Goal: Transaction & Acquisition: Purchase product/service

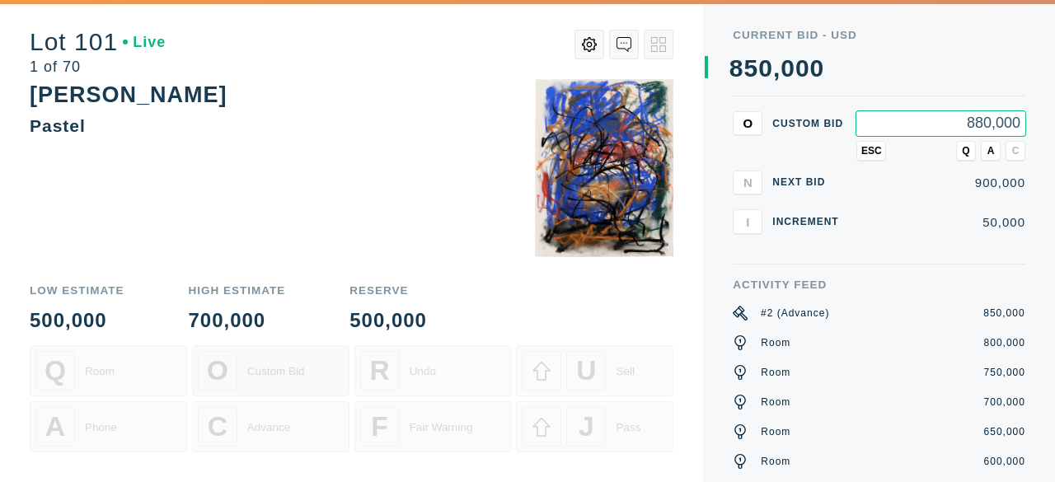
type input "880,000"
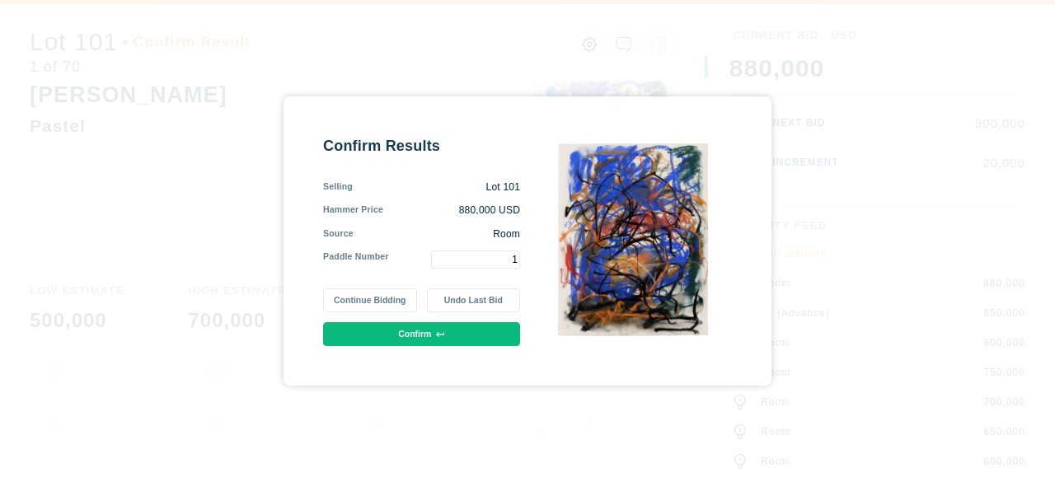
type input "1"
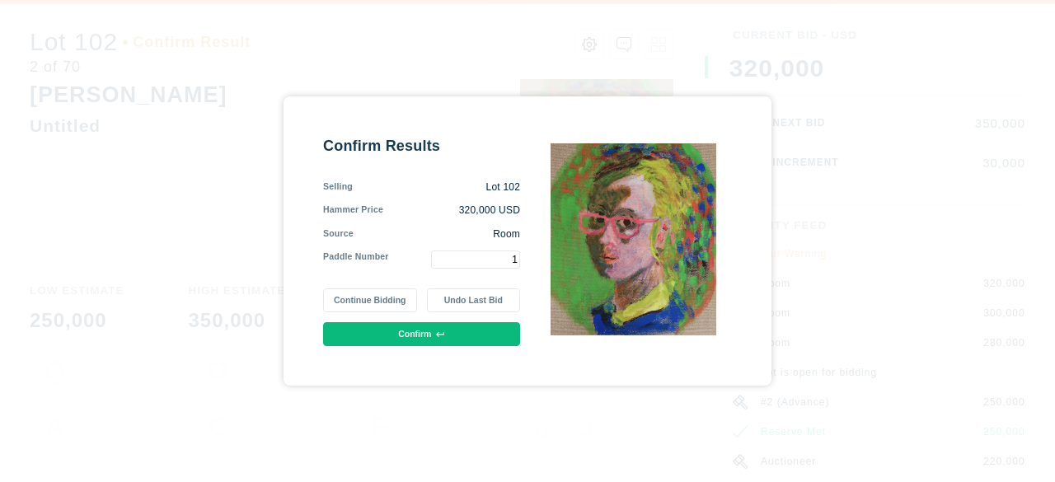
type input "1"
click at [391, 326] on button "Confirm" at bounding box center [421, 334] width 197 height 24
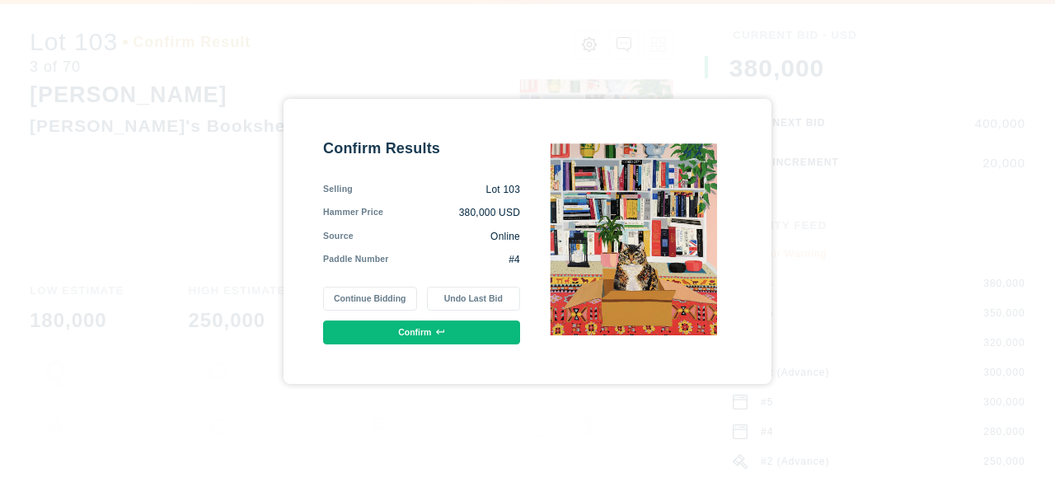
click at [380, 331] on button "Confirm" at bounding box center [421, 333] width 197 height 24
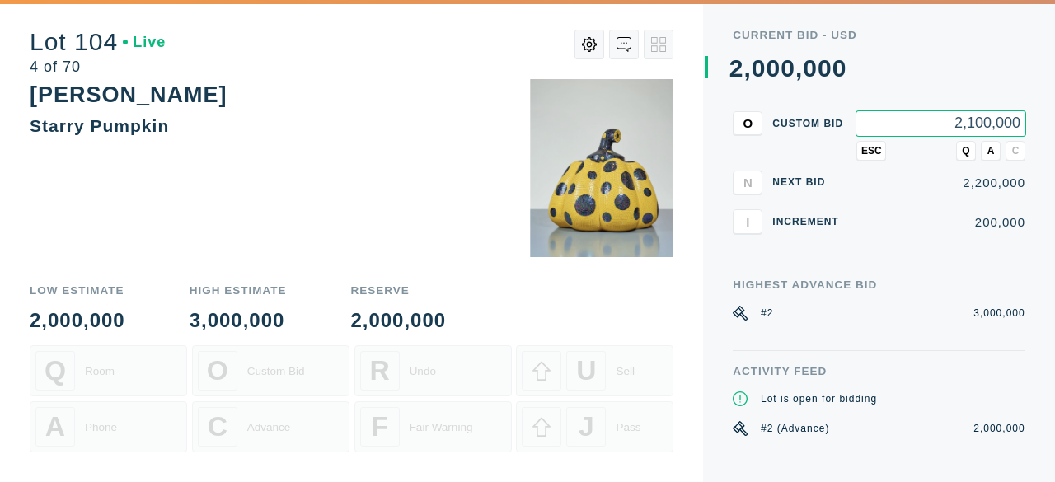
type input "2,100,000"
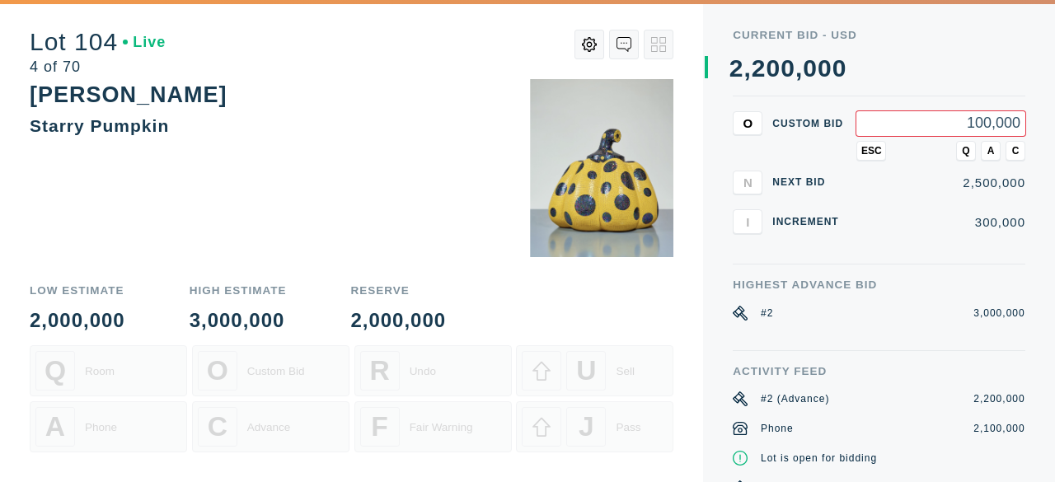
type input "100,000"
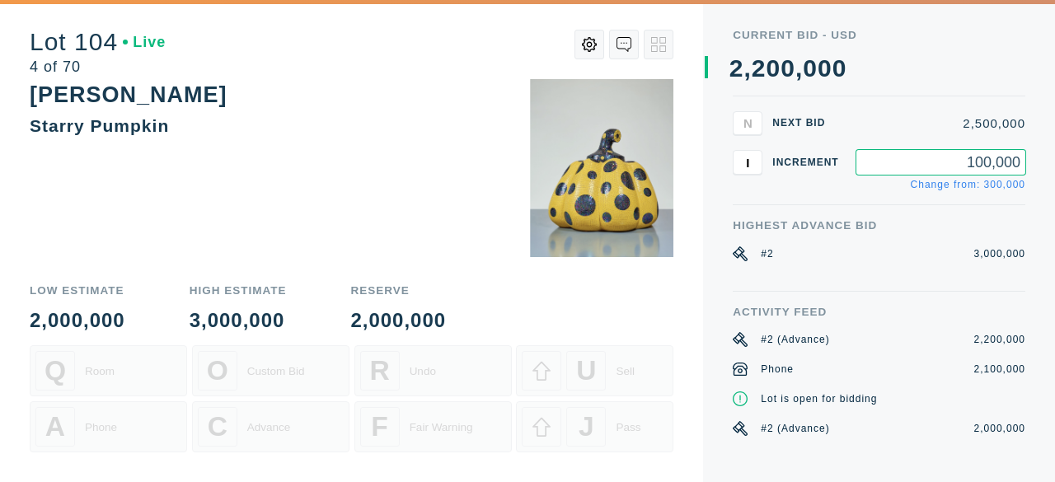
type input "100,000"
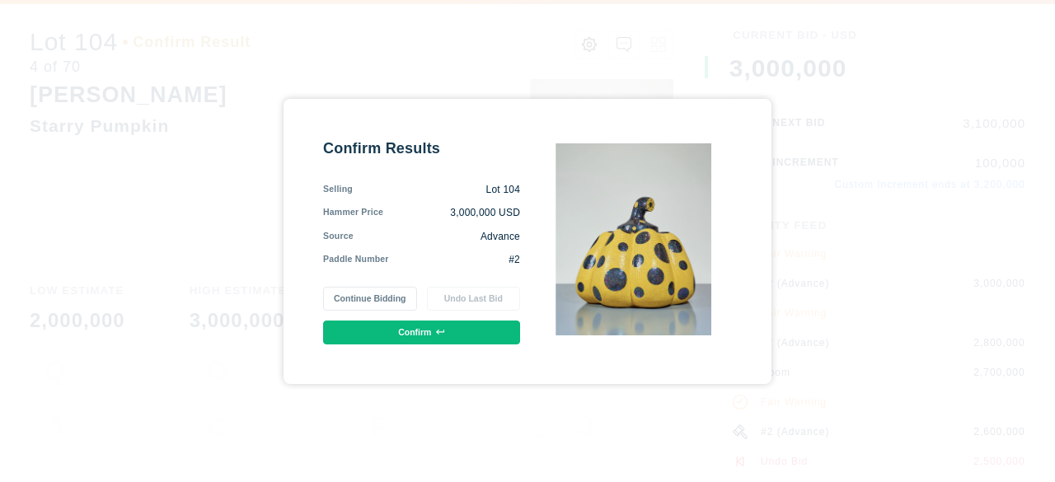
click at [398, 332] on button "Confirm" at bounding box center [421, 333] width 197 height 24
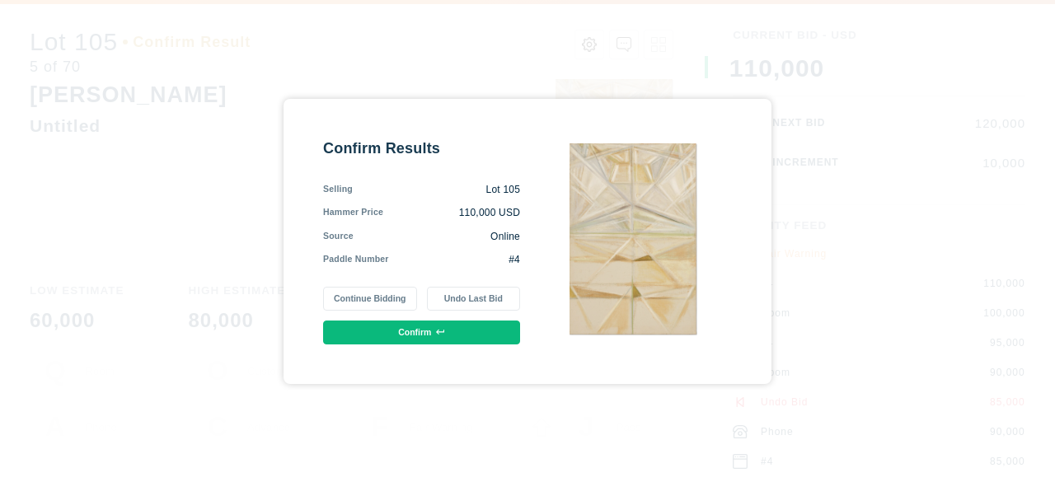
click at [393, 332] on button "Confirm" at bounding box center [421, 333] width 197 height 24
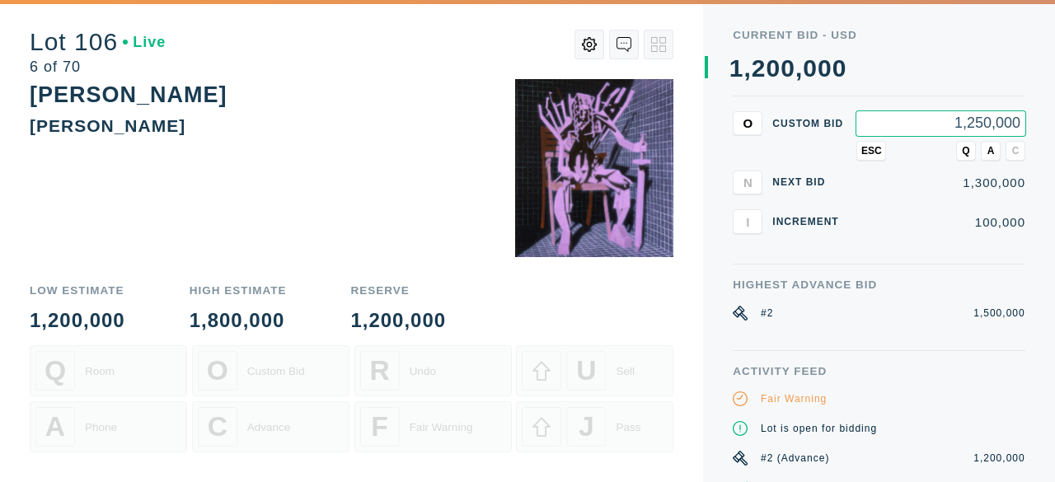
type input "1,250,000"
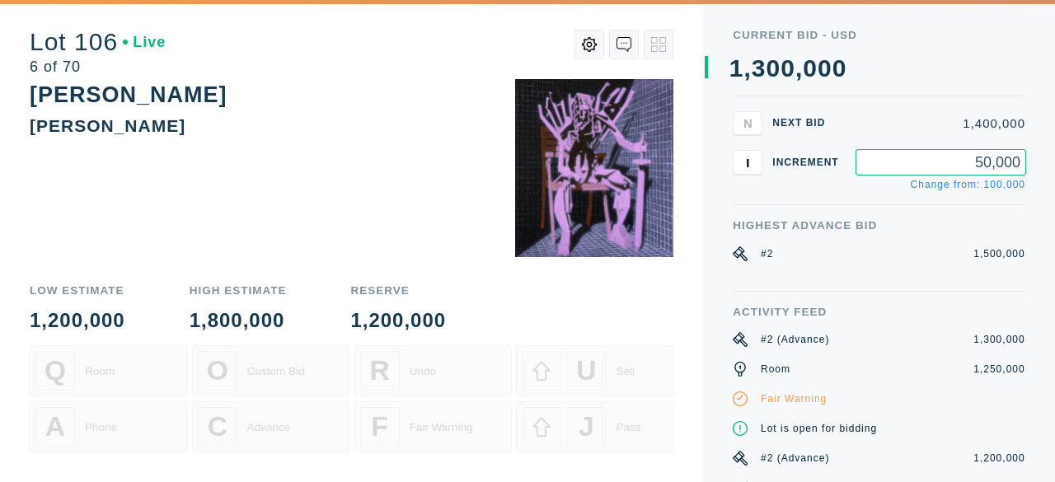
type input "50,000"
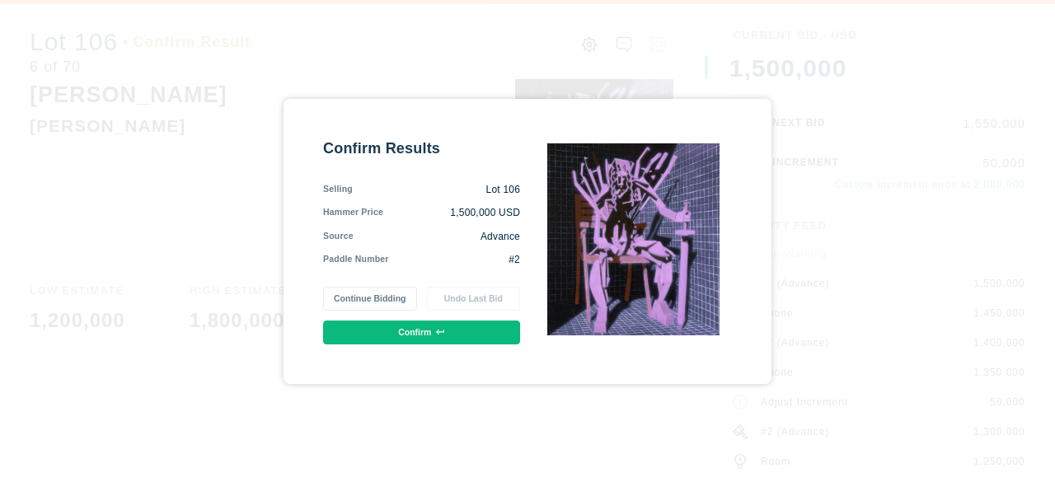
click at [420, 332] on button "Confirm" at bounding box center [421, 333] width 197 height 24
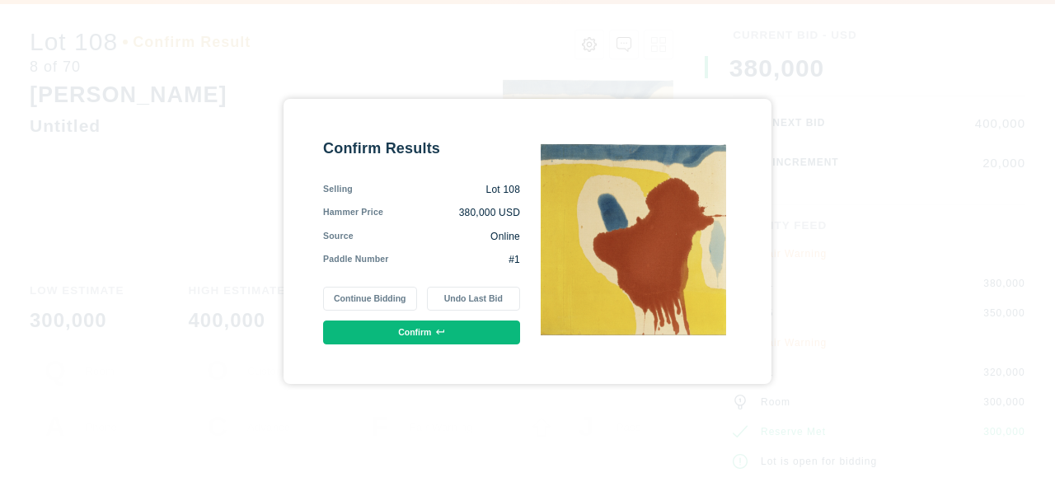
click at [356, 295] on button "Continue Bidding" at bounding box center [369, 299] width 93 height 24
type input "1"
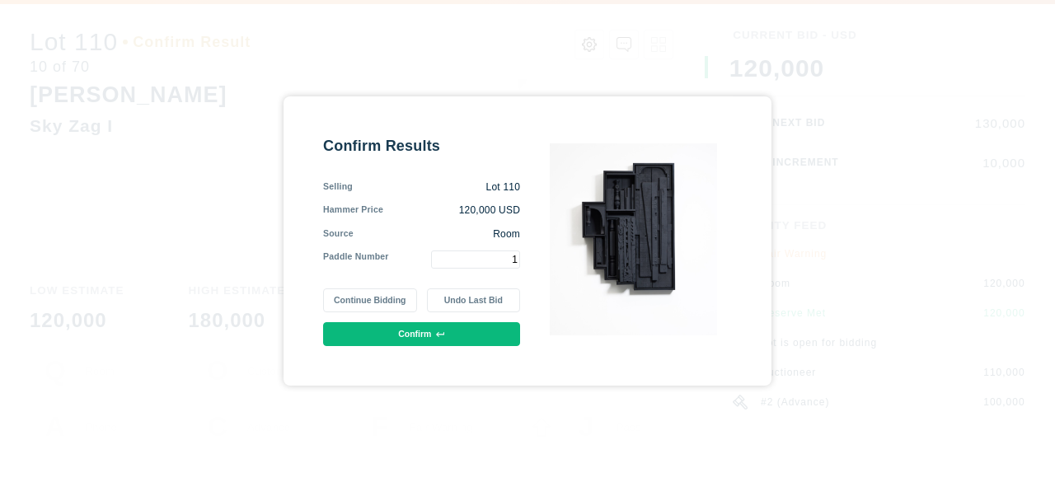
type input "1"
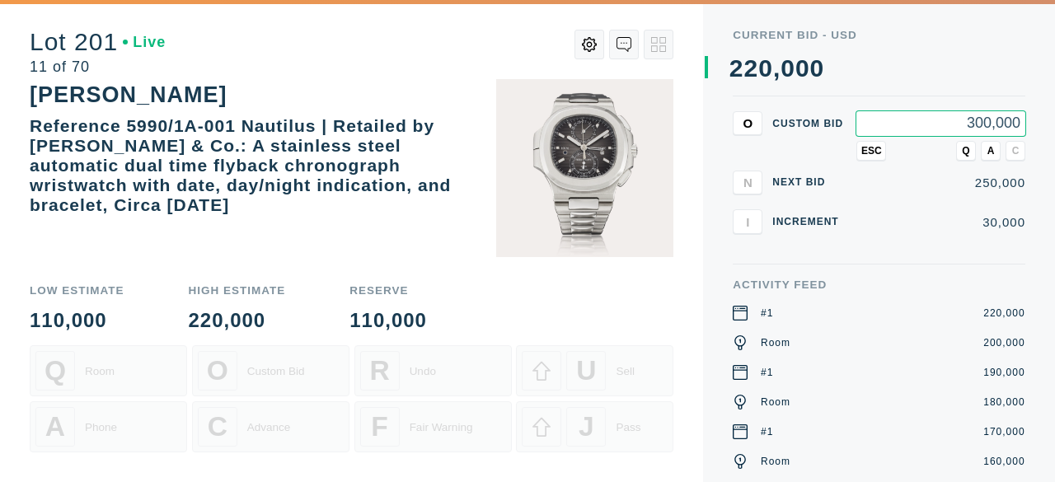
type input "300,000"
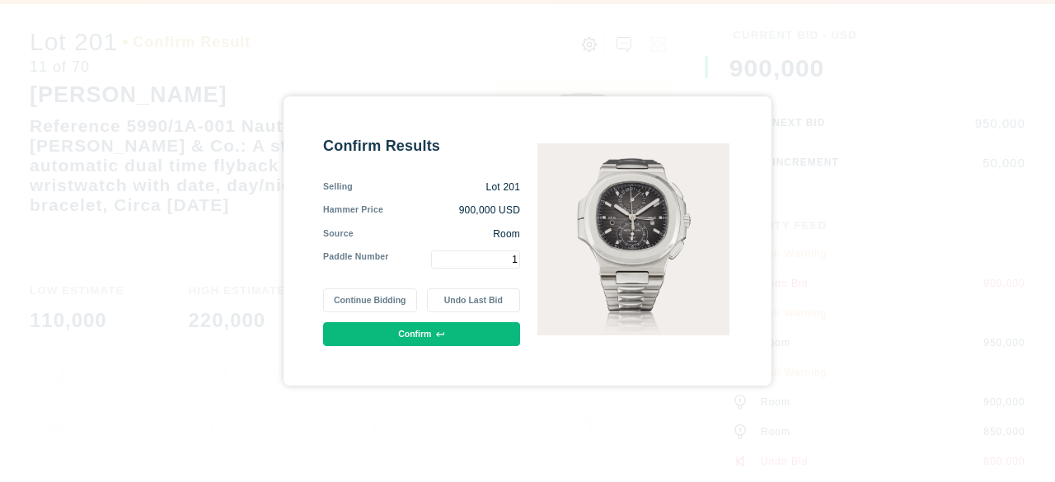
type input "1"
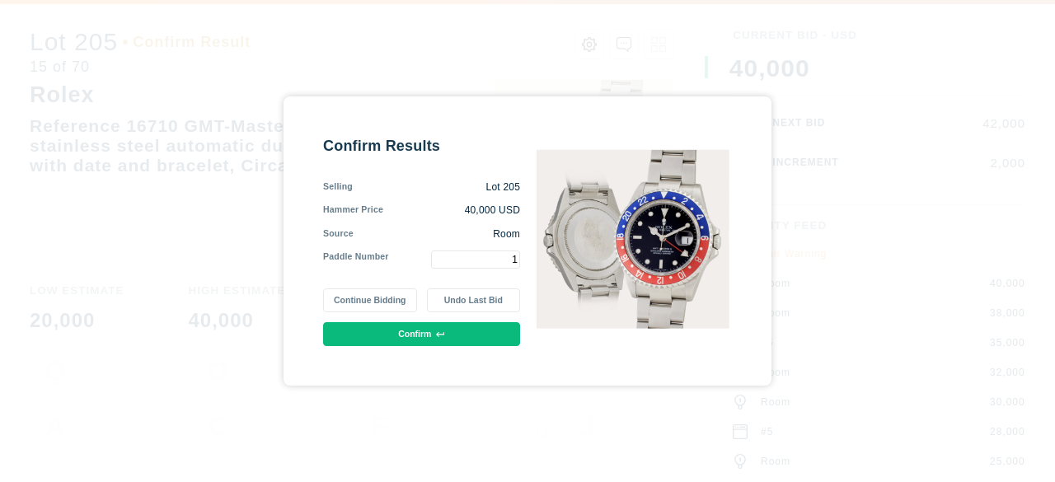
type input "1"
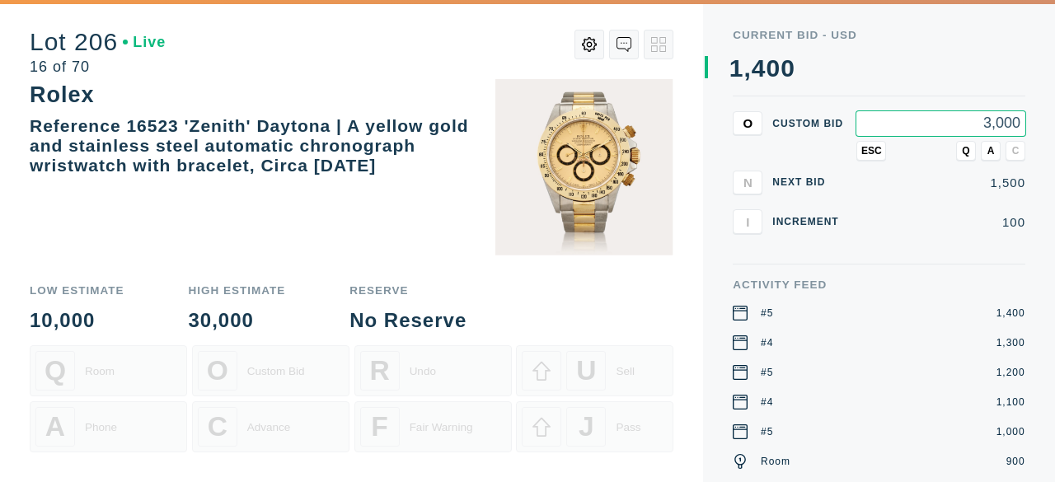
type input "3,000"
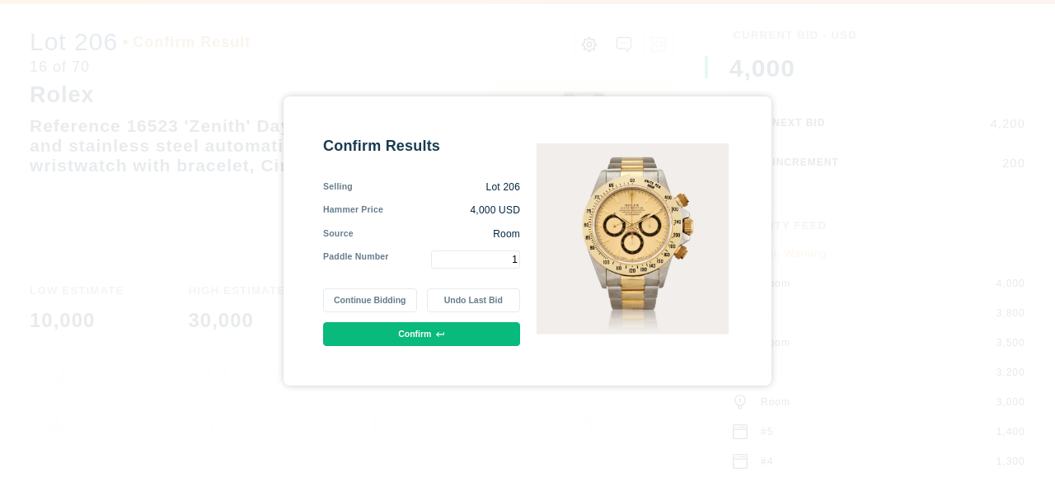
type input "1"
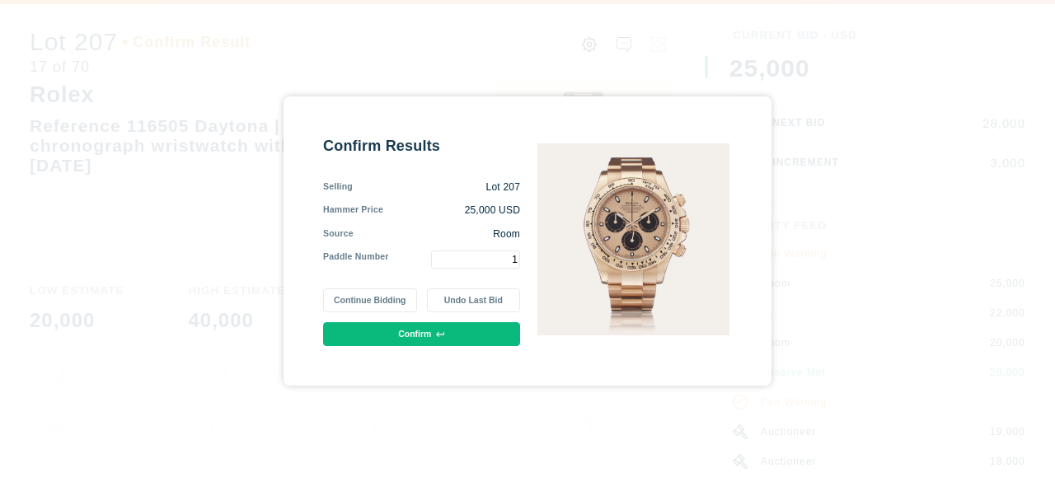
type input "1"
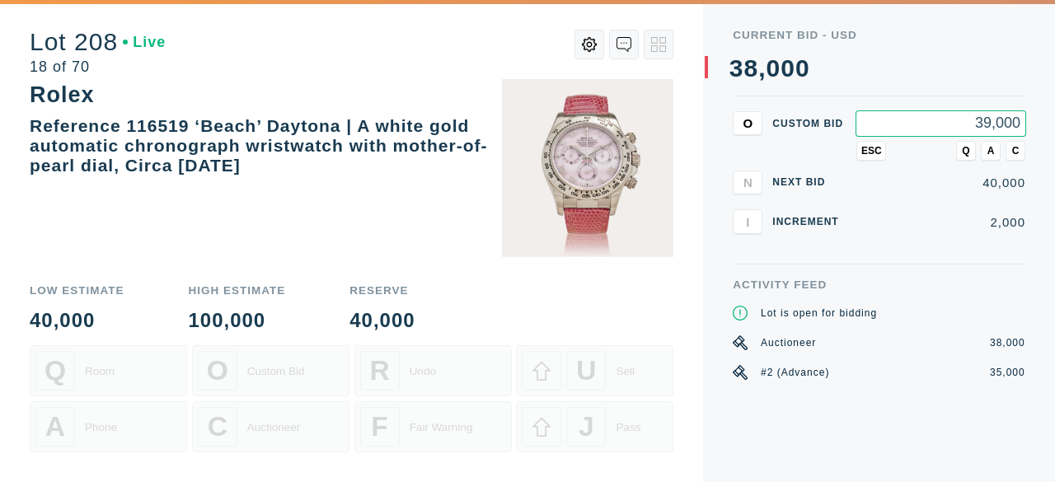
type input "39,000"
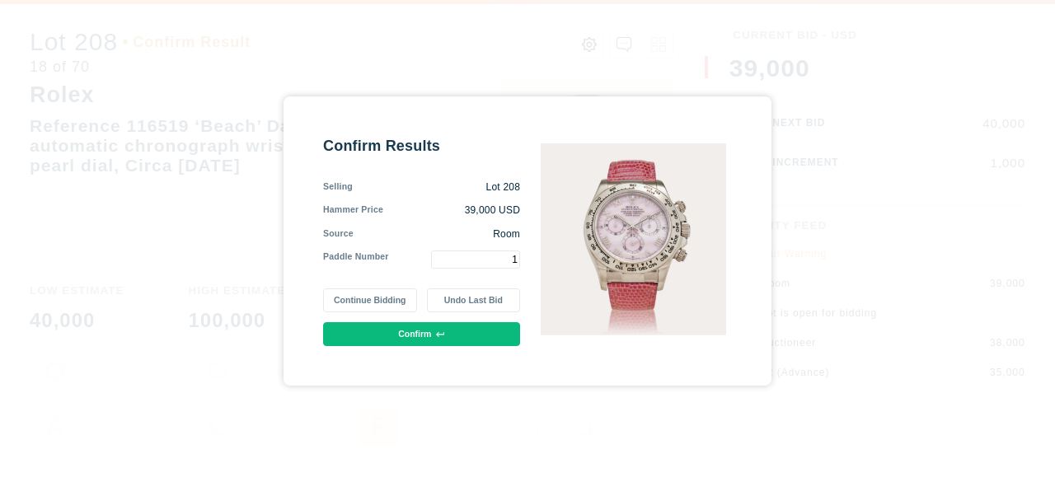
type input "1"
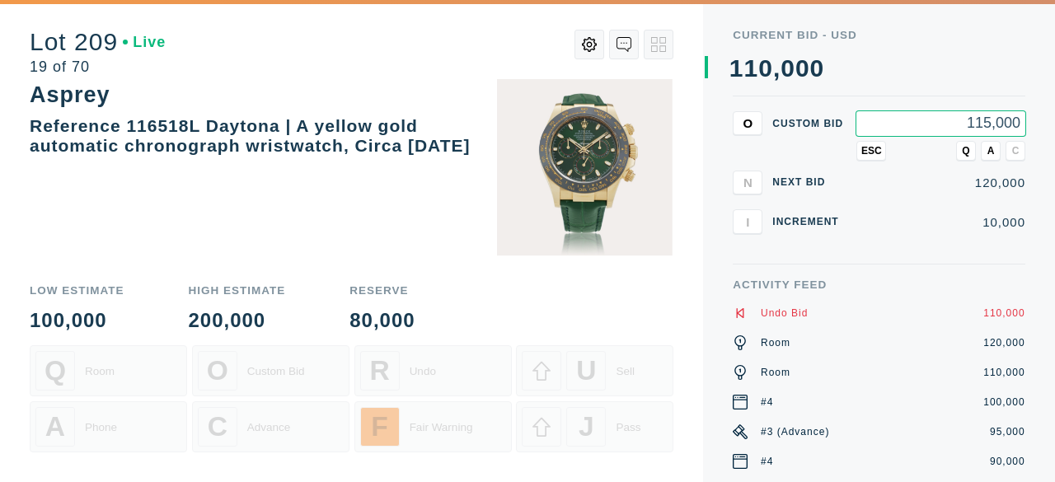
type input "115,000"
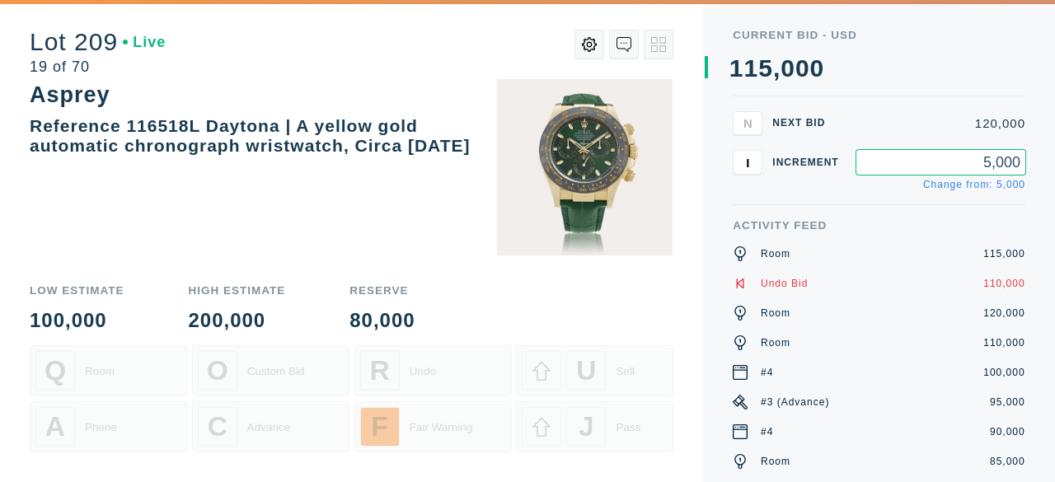
type input "5,000"
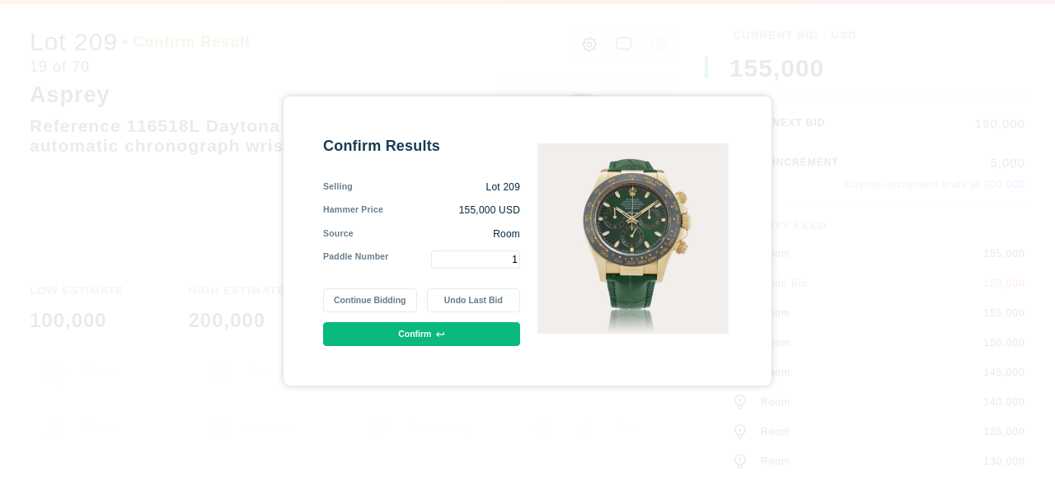
type input "1"
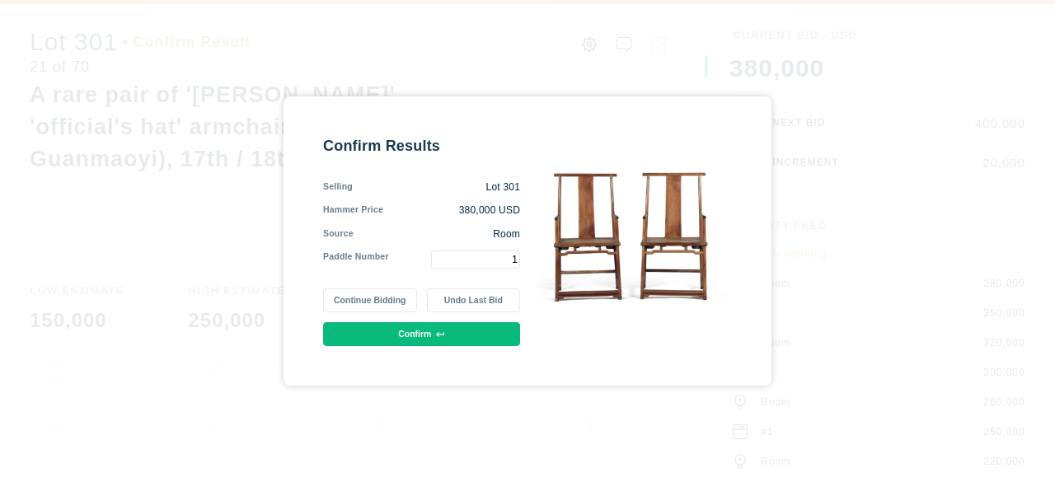
type input "1"
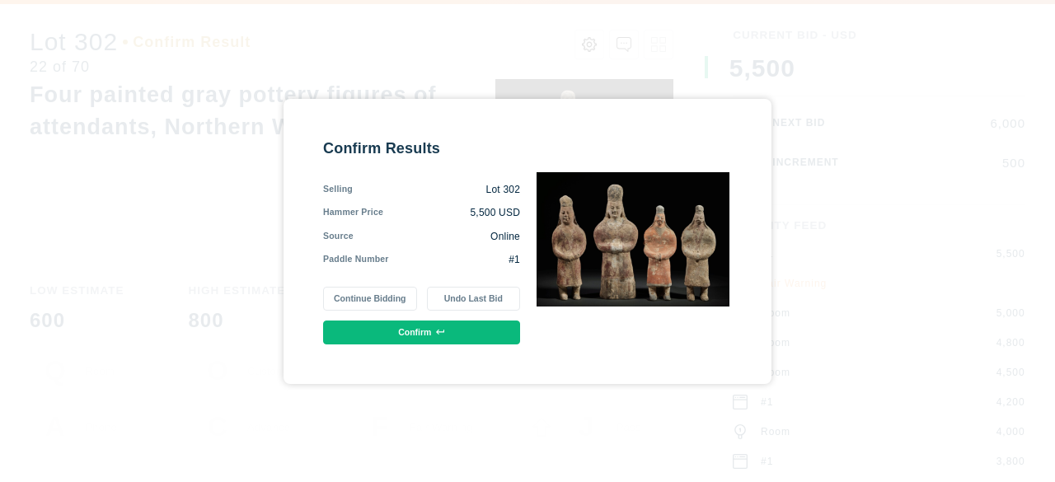
click at [485, 296] on button "Undo Last Bid" at bounding box center [473, 299] width 93 height 24
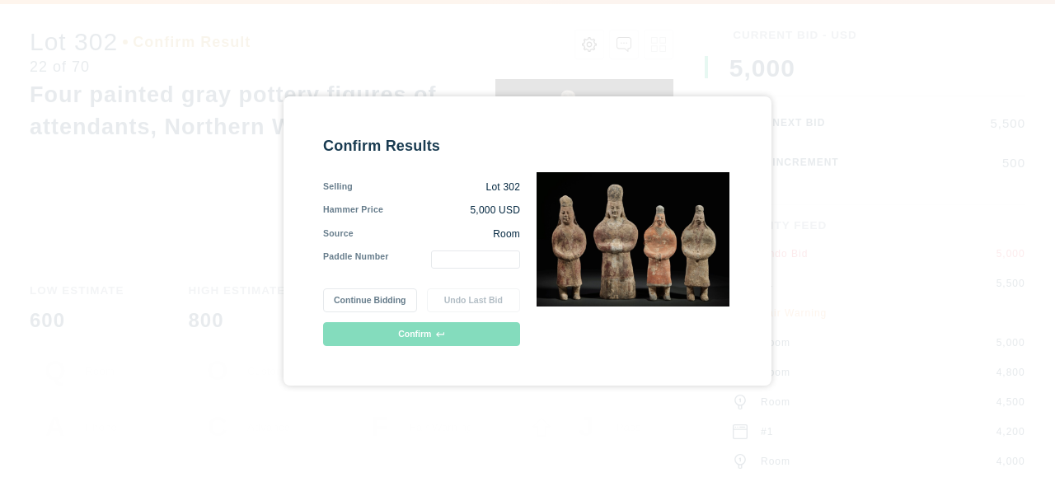
click at [461, 258] on input "text" at bounding box center [475, 259] width 89 height 18
type input "1"
click at [423, 337] on button "Confirm" at bounding box center [421, 334] width 197 height 24
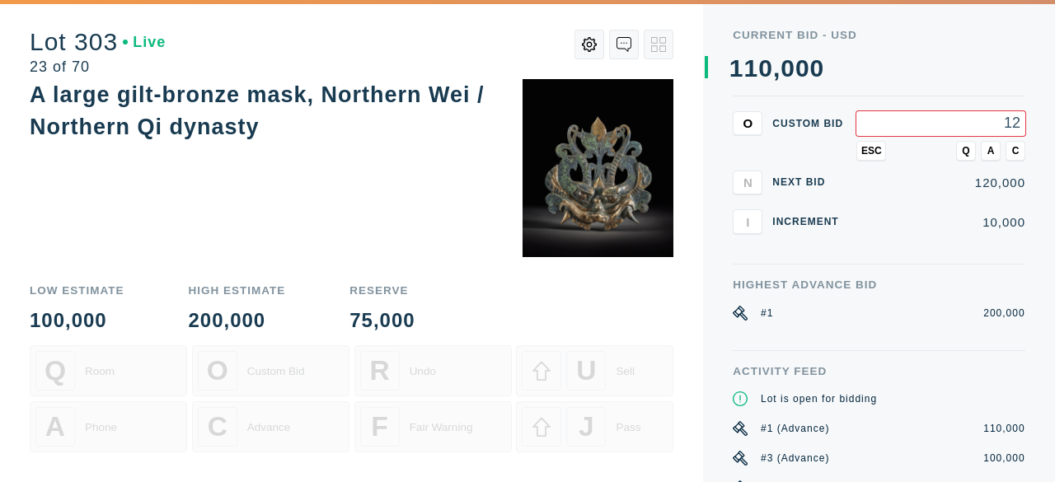
type input "1"
type input "190,000"
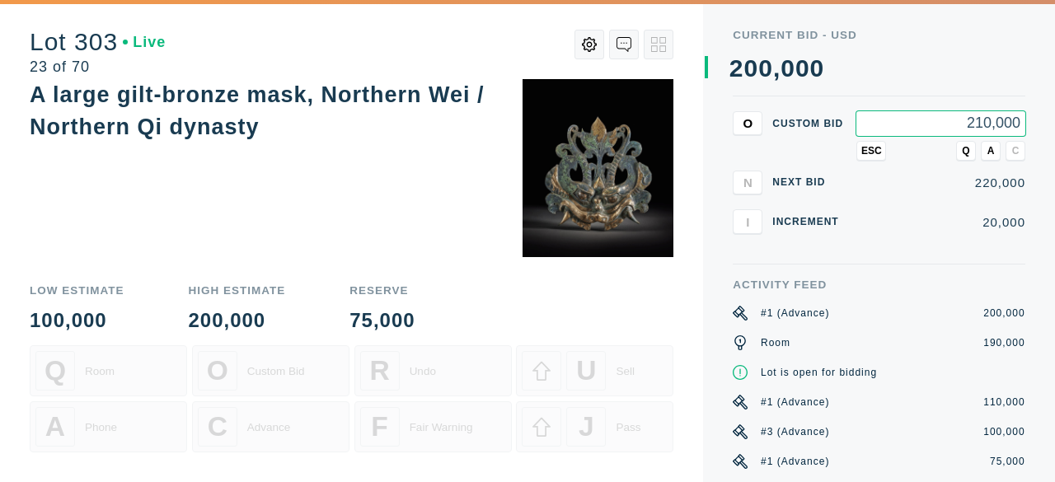
type input "210,000"
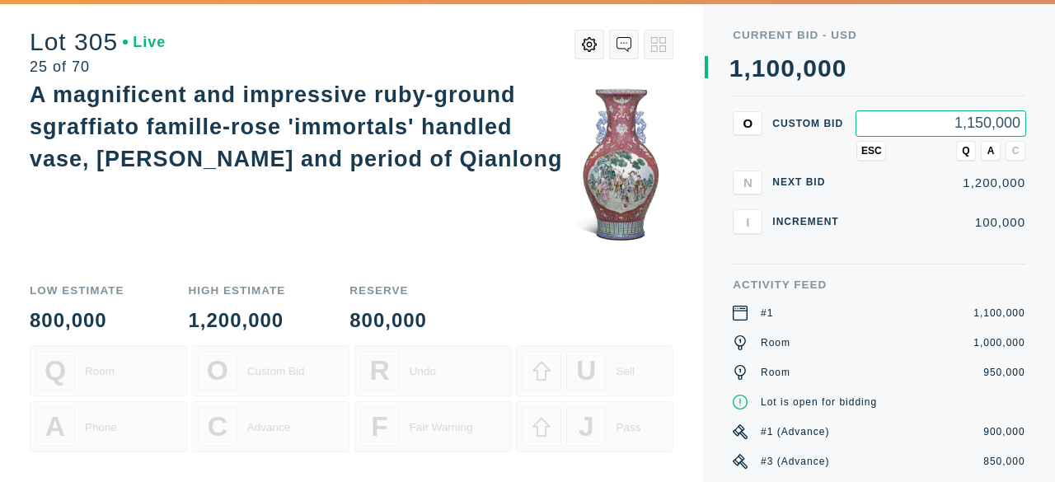
type input "1,150,000"
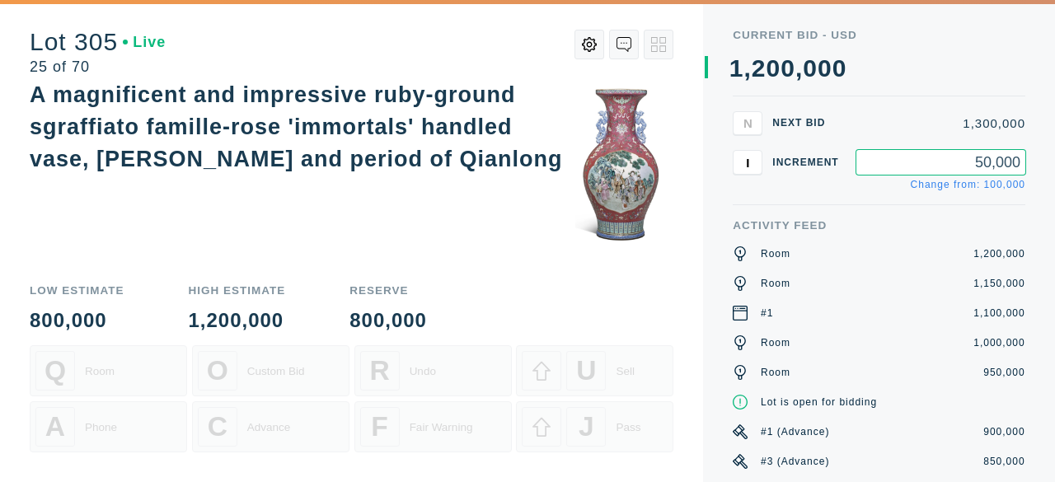
type input "50,000"
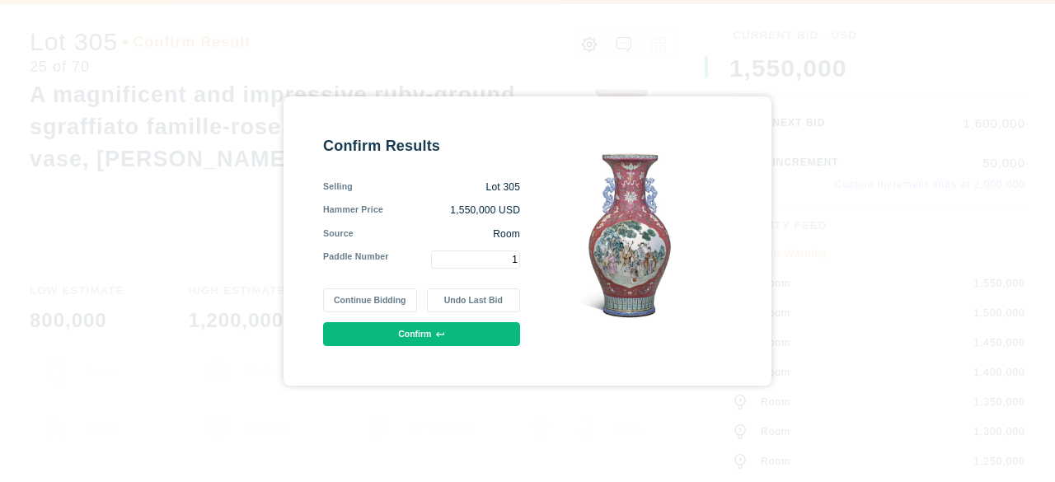
type input "1"
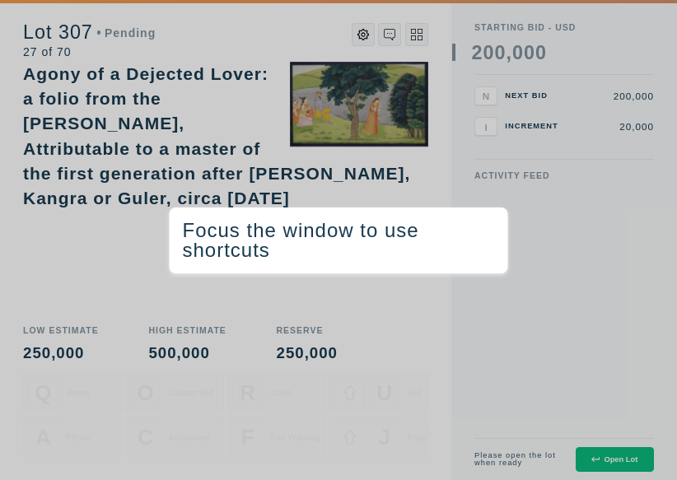
click at [409, 174] on div "Agony of a Dejected Lover: a folio from the [PERSON_NAME], Attributable to a ma…" at bounding box center [225, 137] width 405 height 150
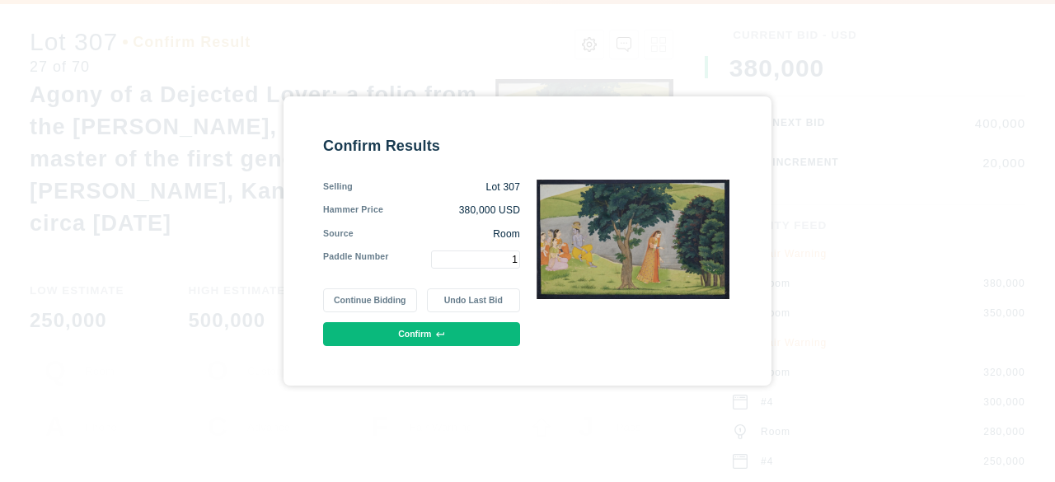
type input "1"
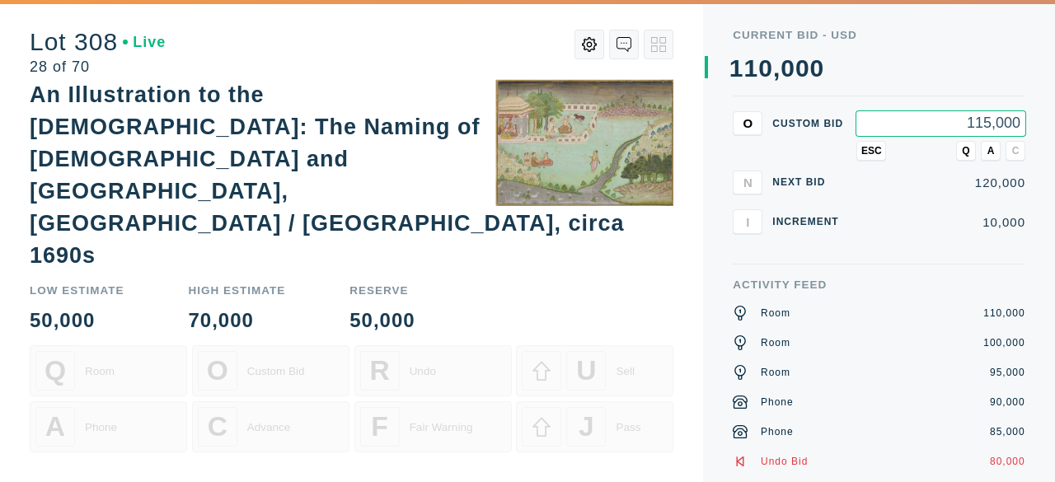
type input "115,000"
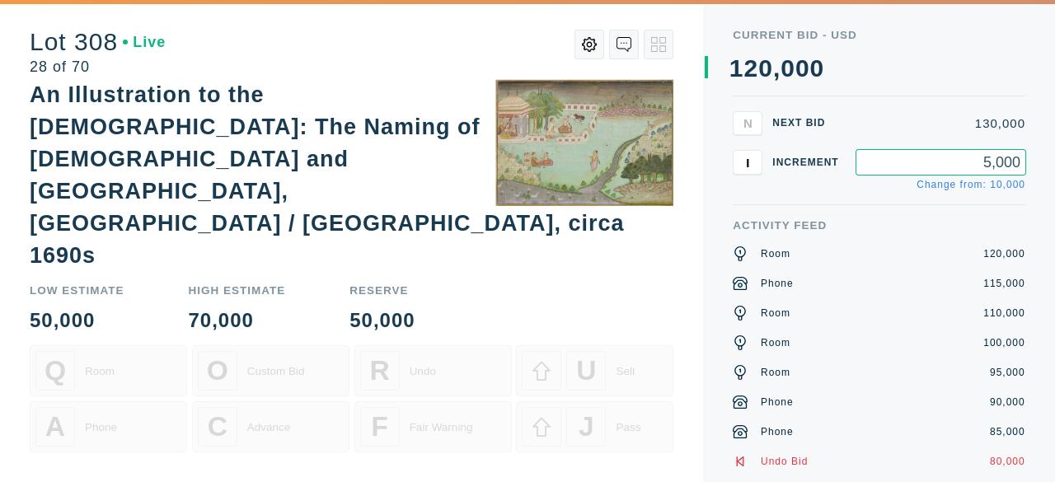
type input "5,000"
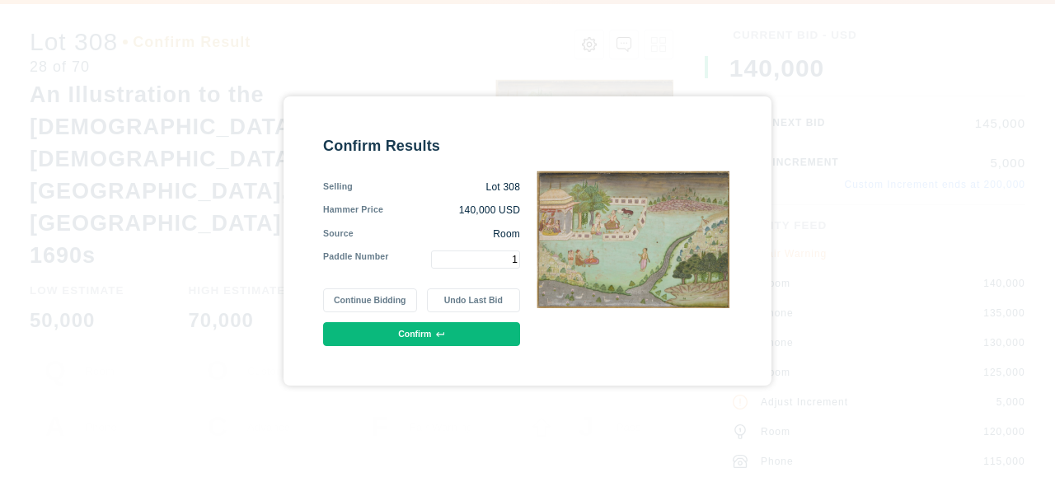
type input "1"
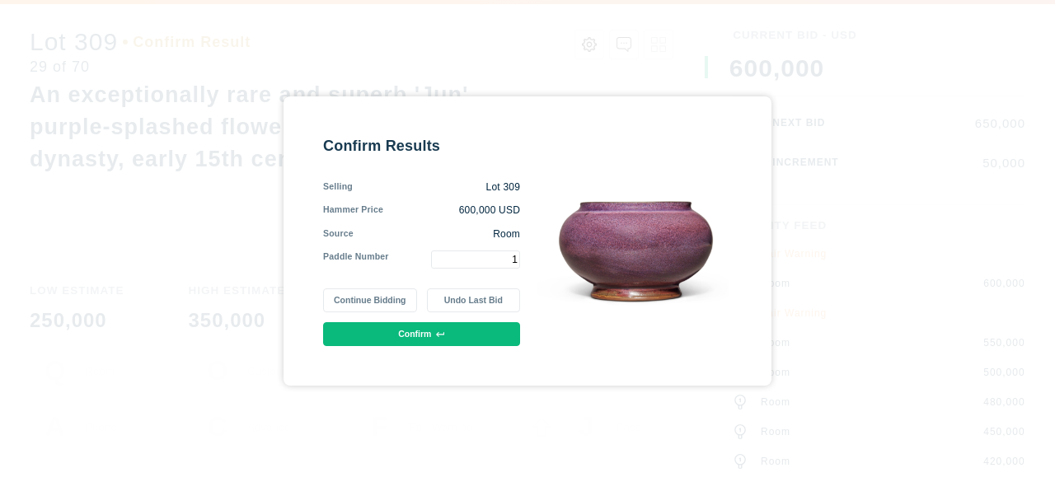
type input "1"
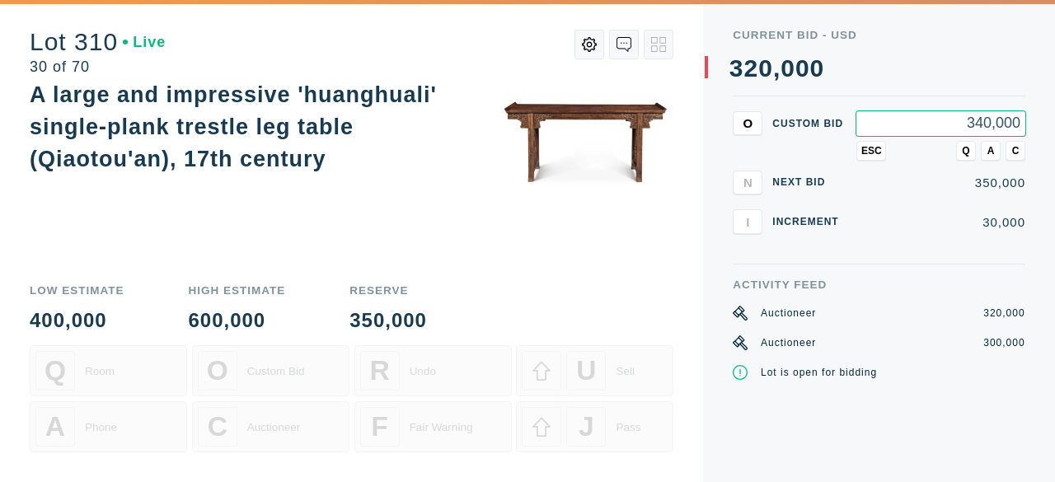
type input "340,000"
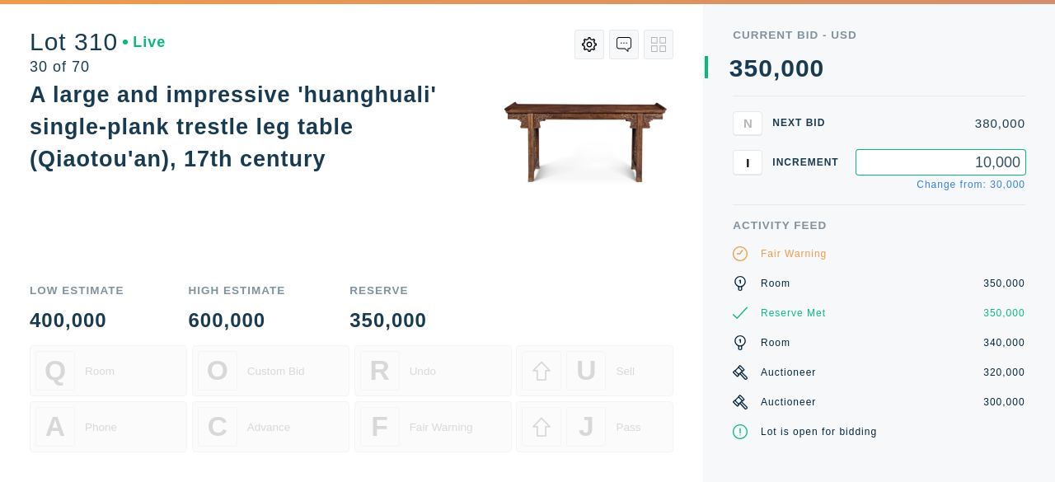
type input "10,000"
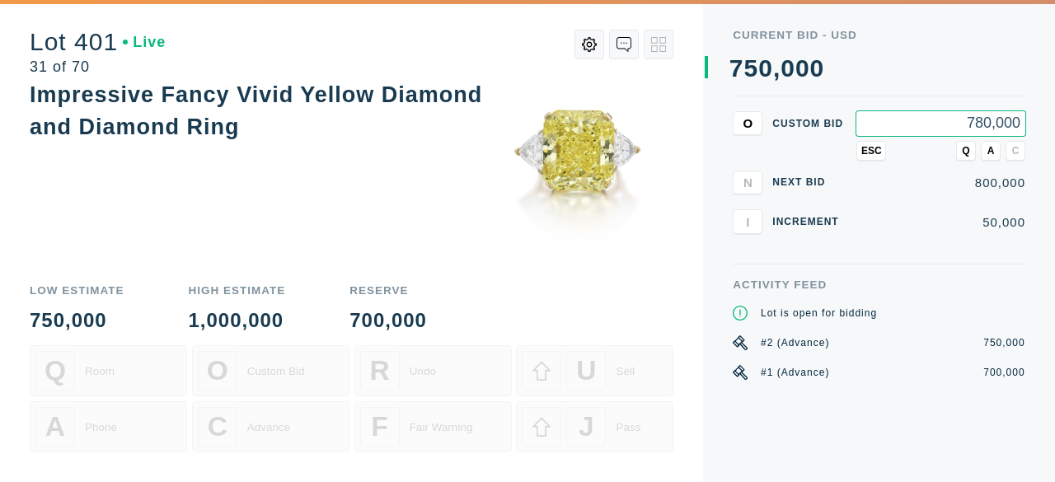
type input "780,000"
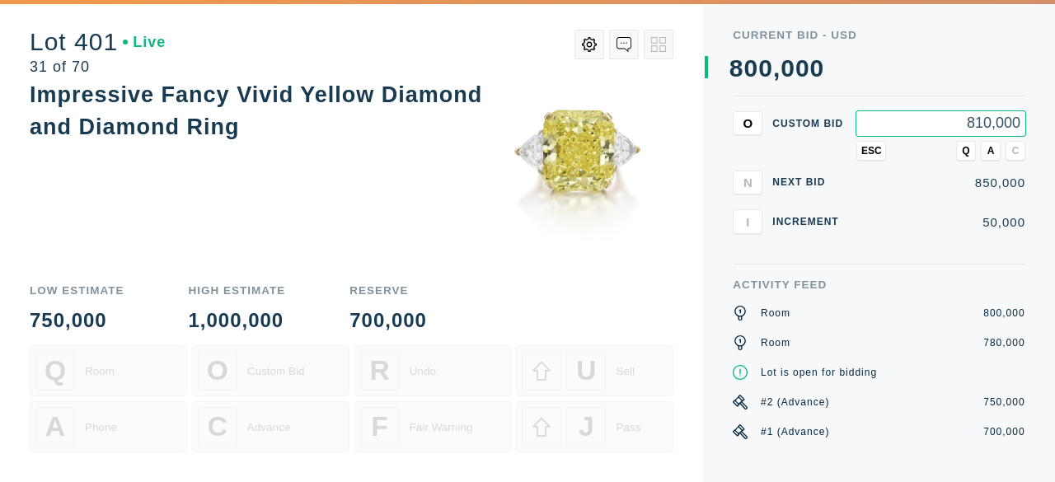
type input "810,000"
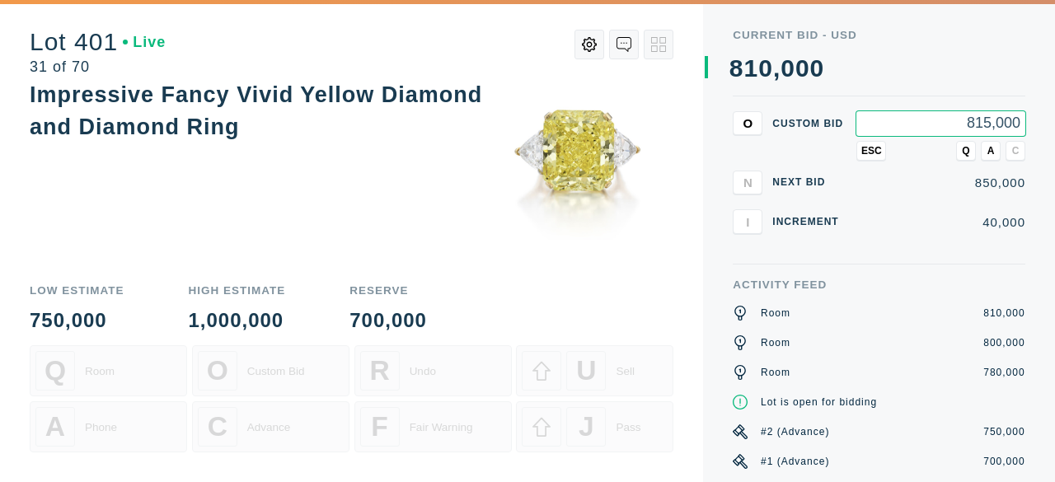
type input "815,000"
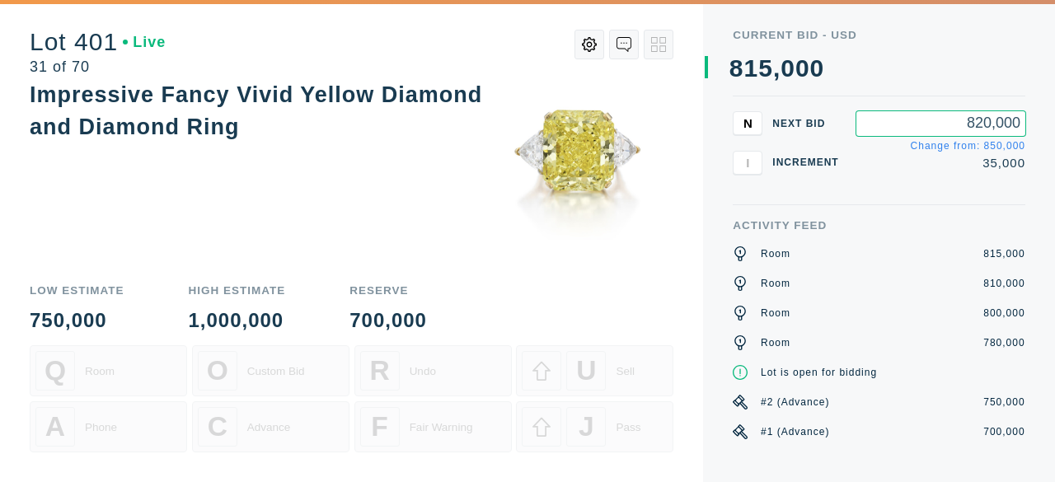
type input "820,000"
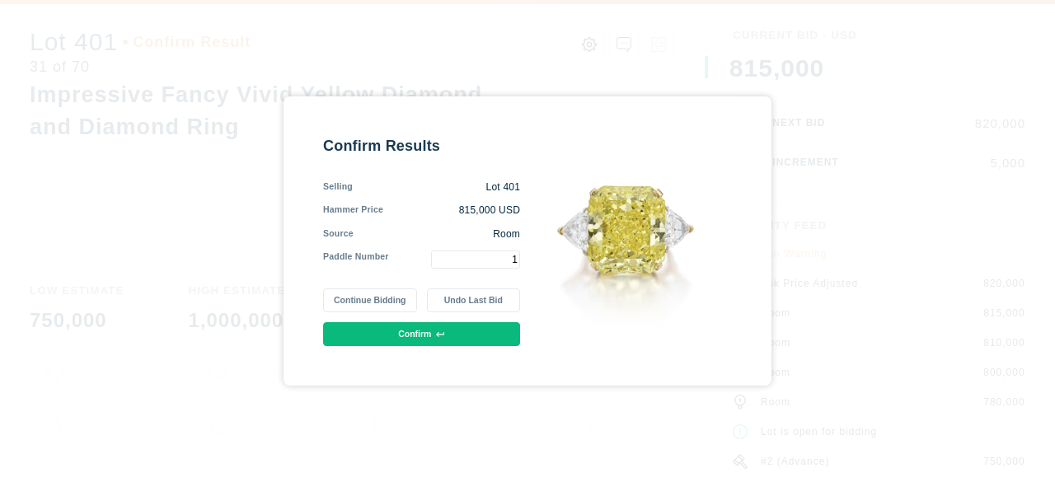
type input "1"
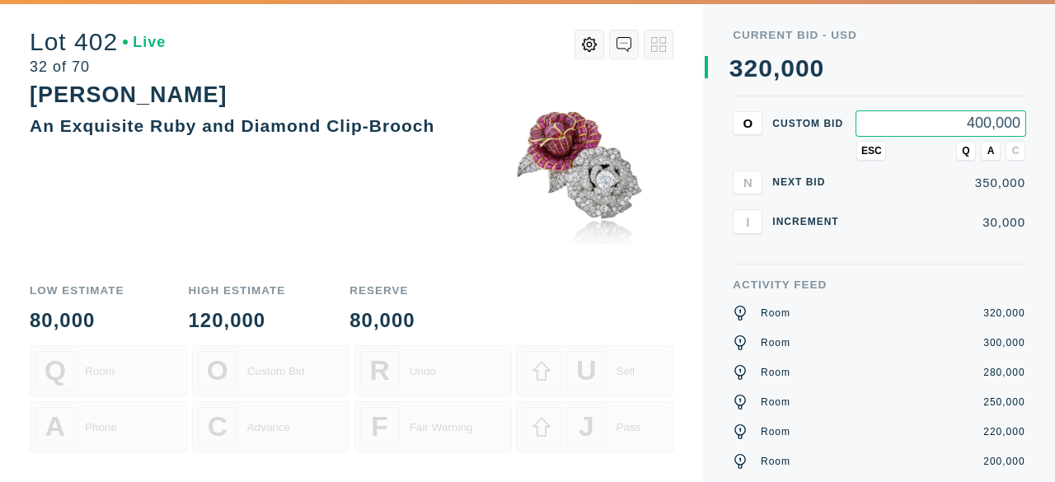
type input "400,000"
type input "500,000"
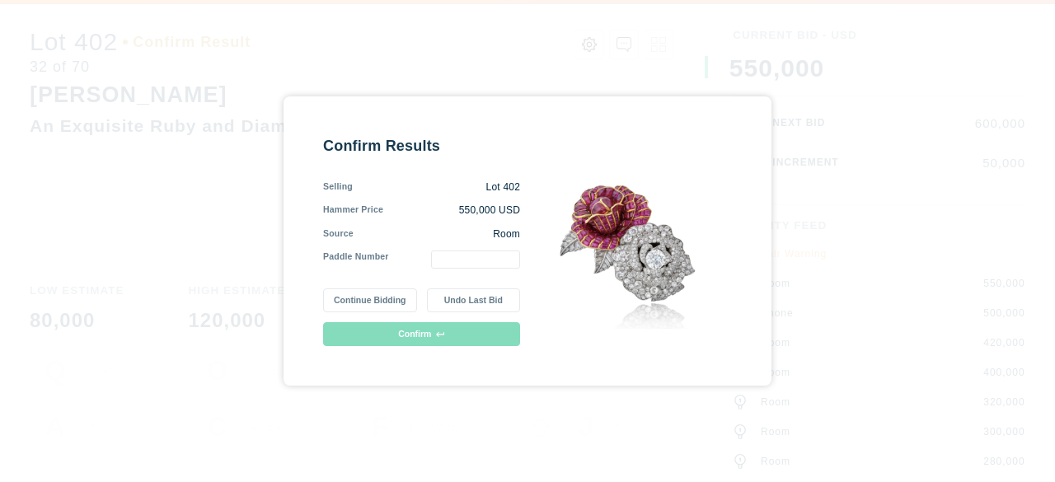
click at [365, 300] on button "Continue Bidding" at bounding box center [369, 300] width 93 height 24
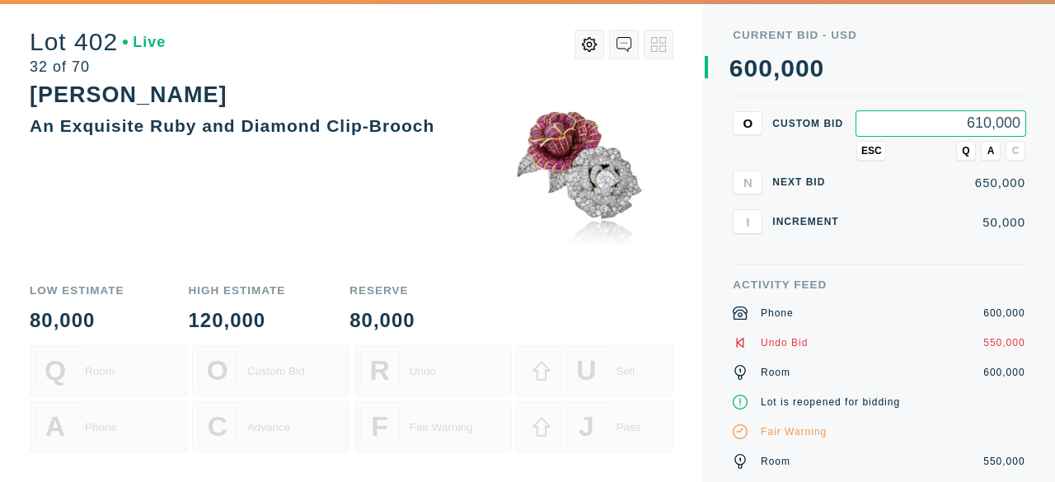
type input "610,000"
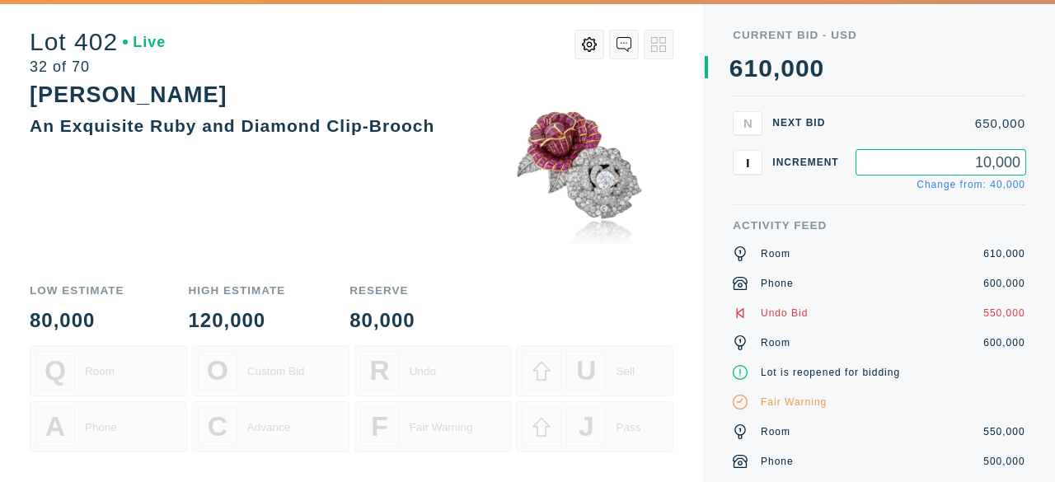
type input "10,000"
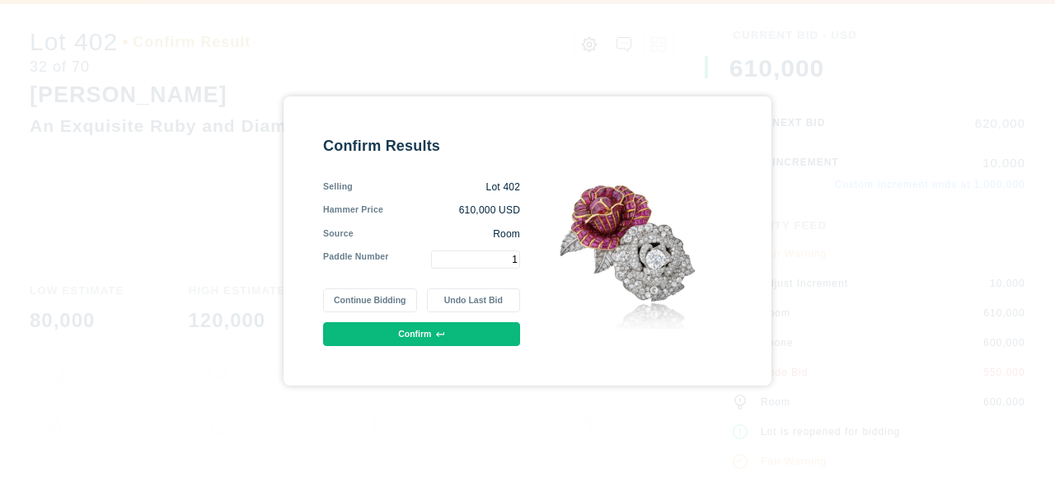
type input "1"
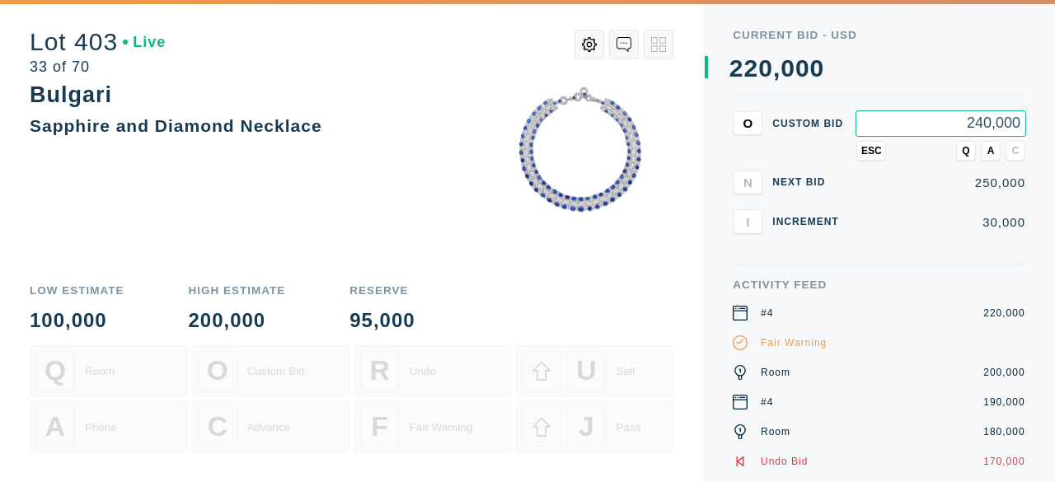
type input "240,000"
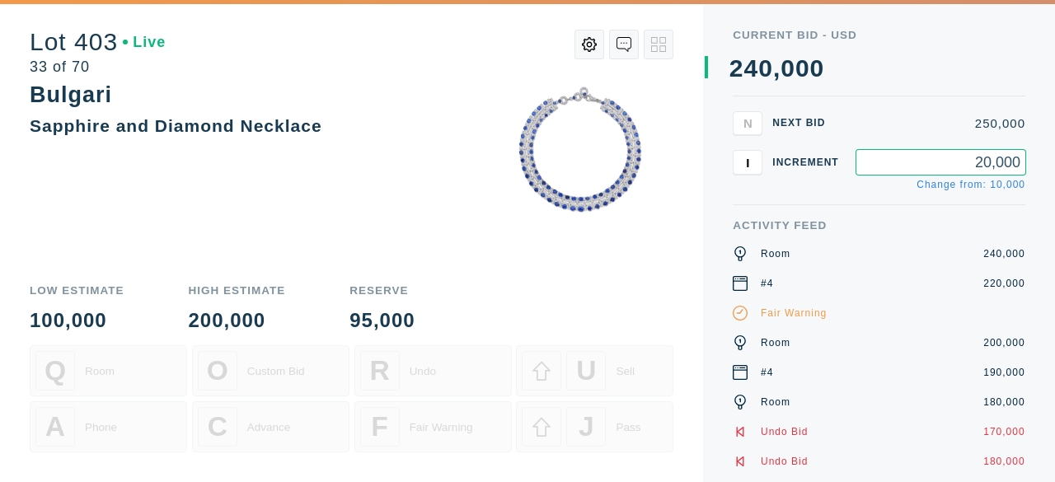
type input "20,000"
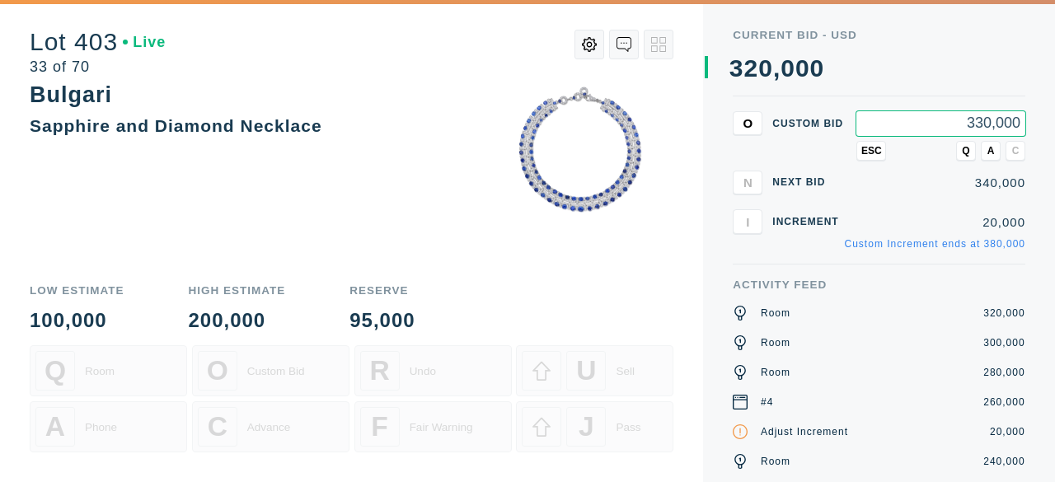
type input "330,000"
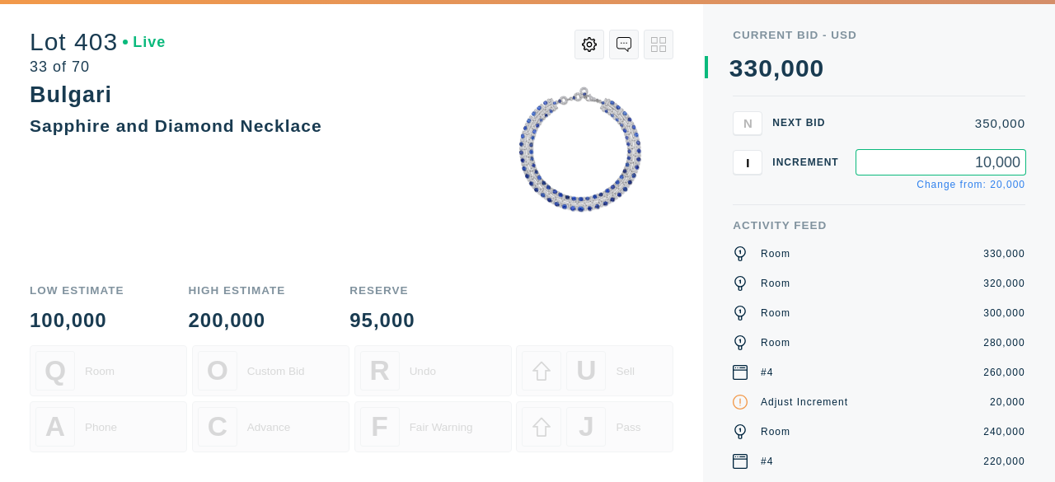
type input "10,000"
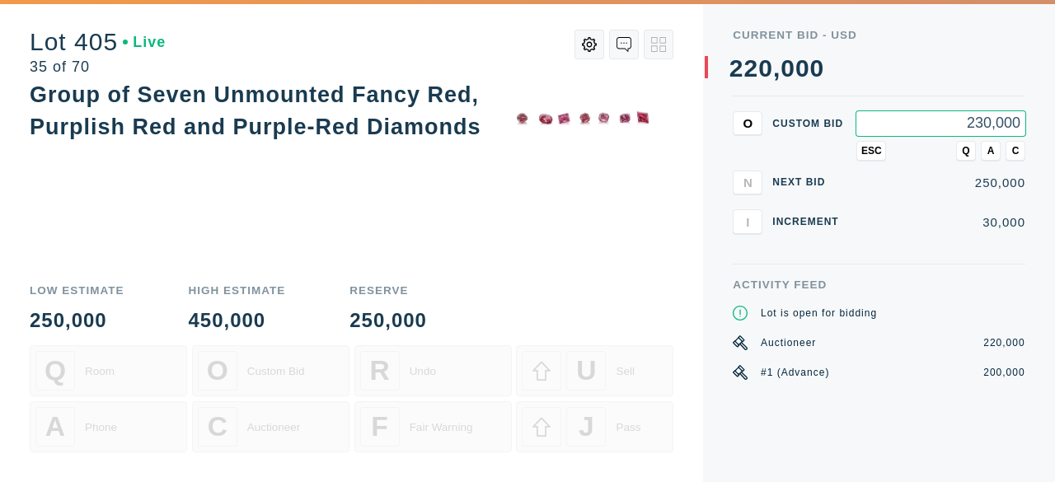
type input "230,000"
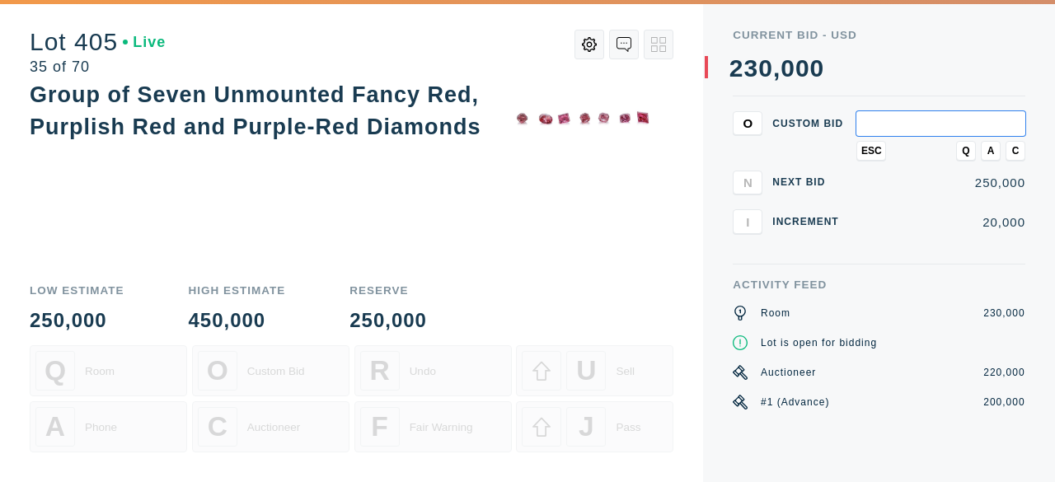
click at [895, 120] on input "text" at bounding box center [940, 123] width 169 height 25
type input "240,000"
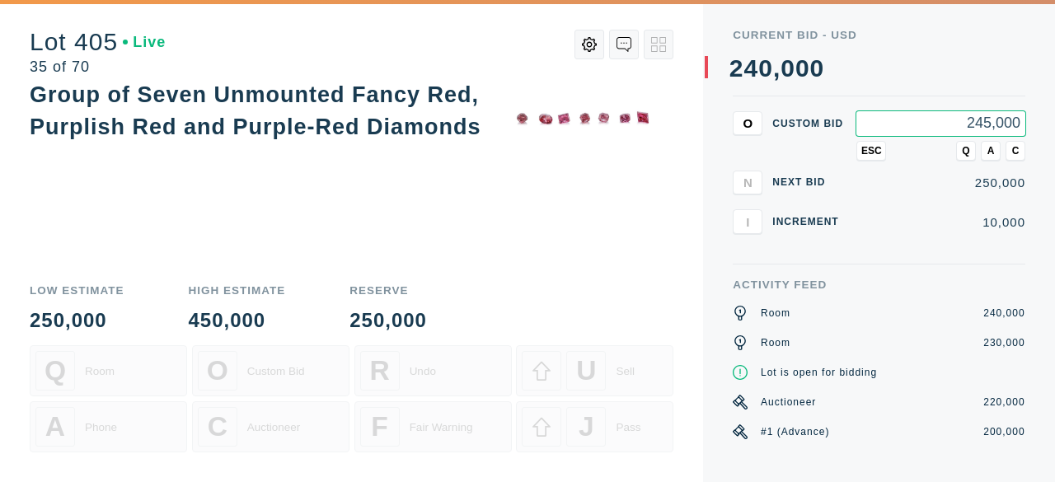
type input "245,000"
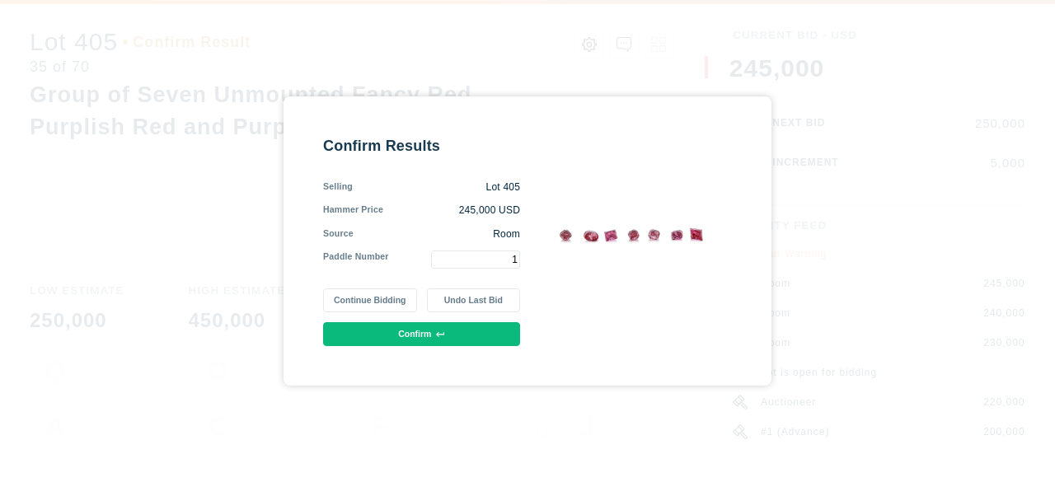
type input "1"
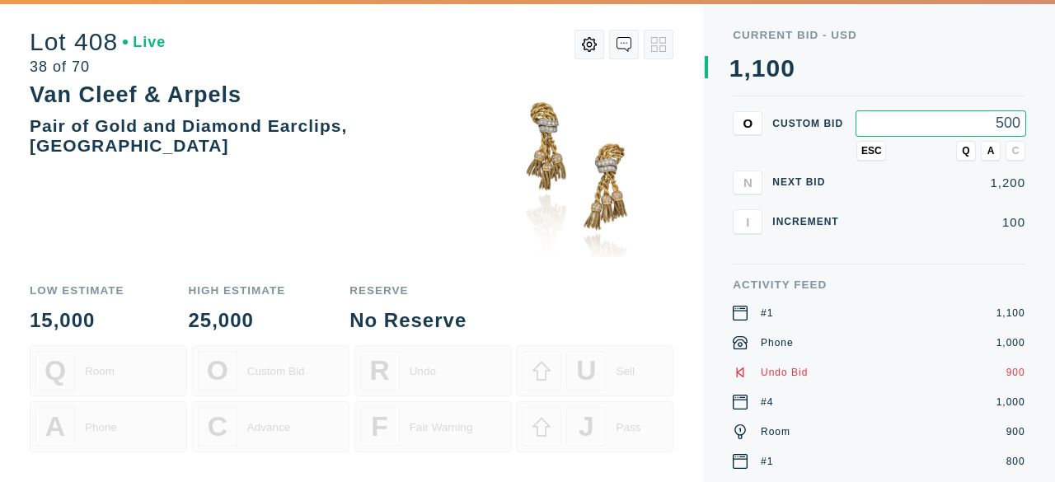
type input "5,000"
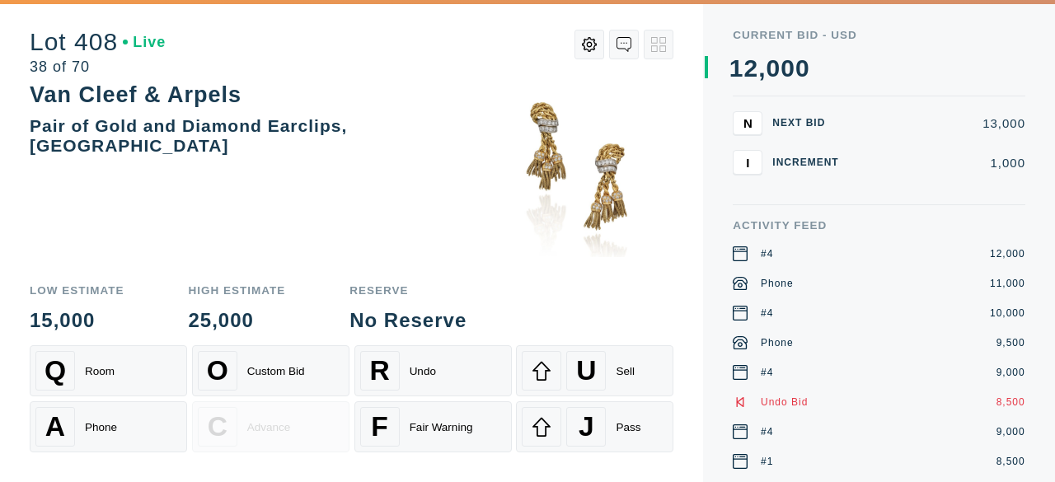
click at [868, 128] on div "13,000" at bounding box center [940, 123] width 169 height 12
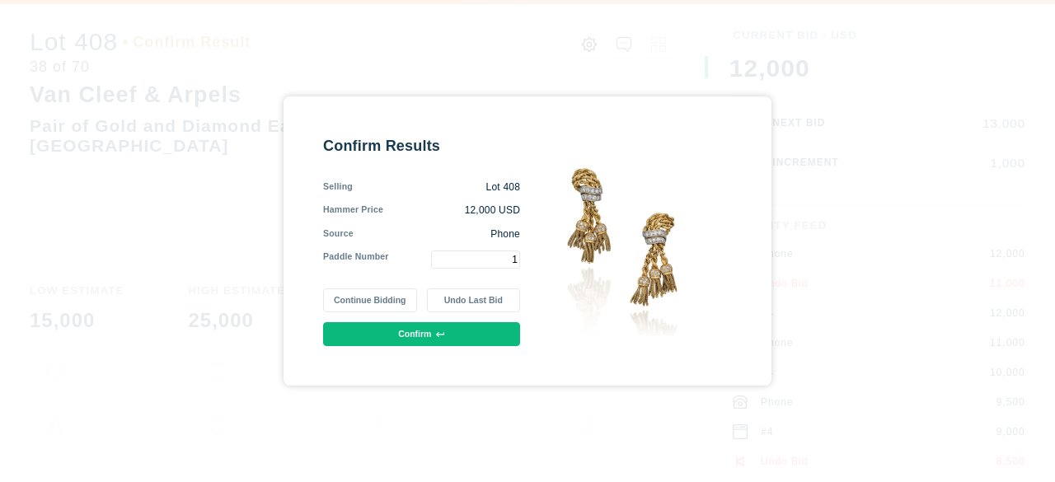
type input "1"
